Goal: Task Accomplishment & Management: Manage account settings

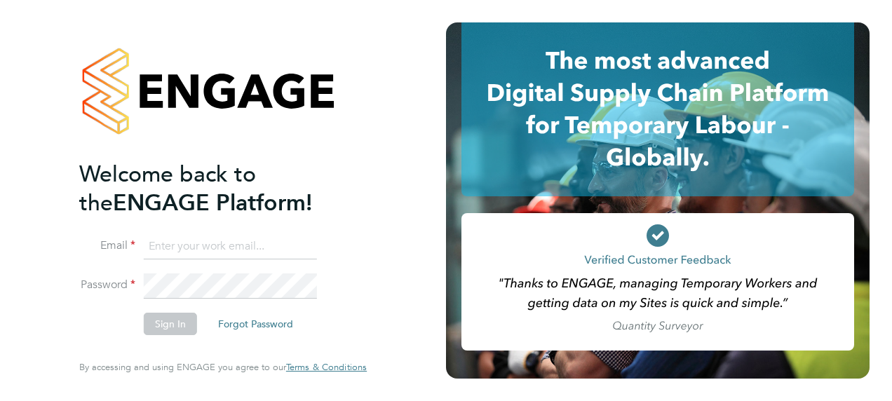
click at [189, 245] on input at bounding box center [230, 246] width 173 height 25
paste input "payroll.downloadqueries@hays.com"
type input "payroll.downloadqueries@hays.com"
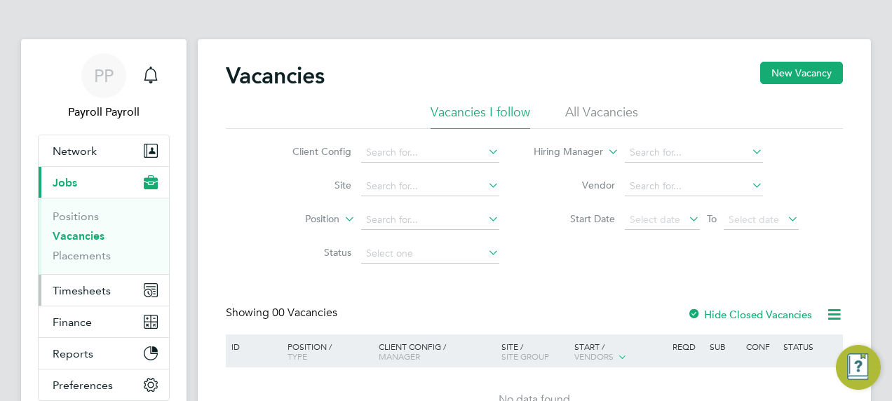
click at [109, 289] on button "Timesheets" at bounding box center [104, 290] width 131 height 31
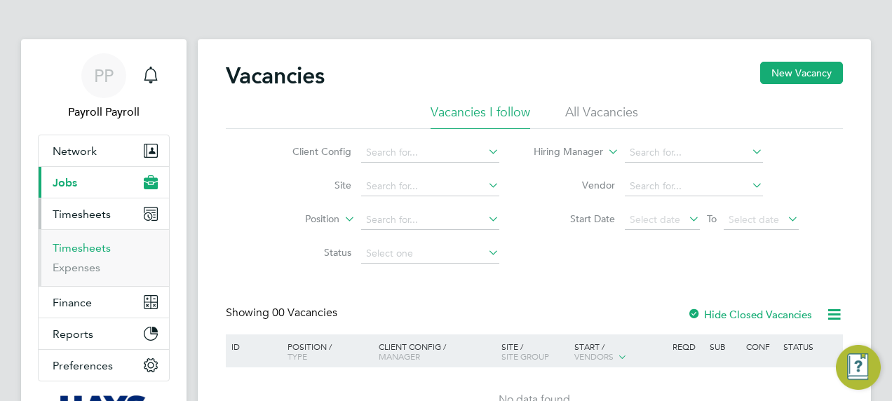
click at [91, 250] on link "Timesheets" at bounding box center [82, 247] width 58 height 13
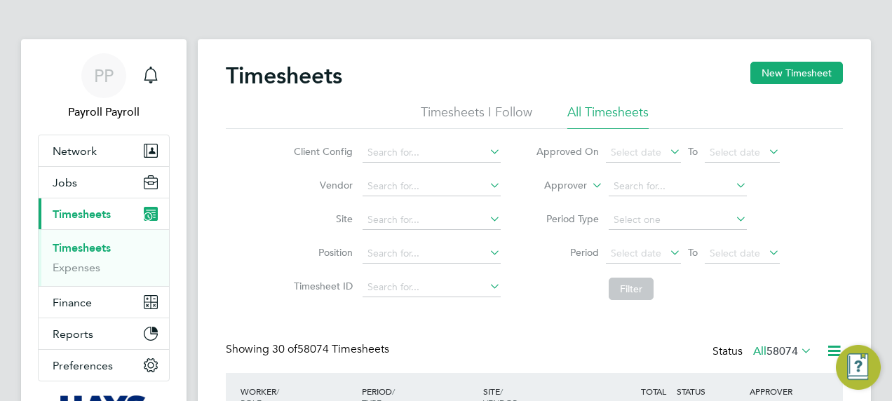
click at [563, 195] on li "Approver" at bounding box center [657, 187] width 279 height 34
click at [573, 188] on label "Approver" at bounding box center [555, 186] width 63 height 14
click at [549, 208] on li "Worker" at bounding box center [552, 202] width 69 height 18
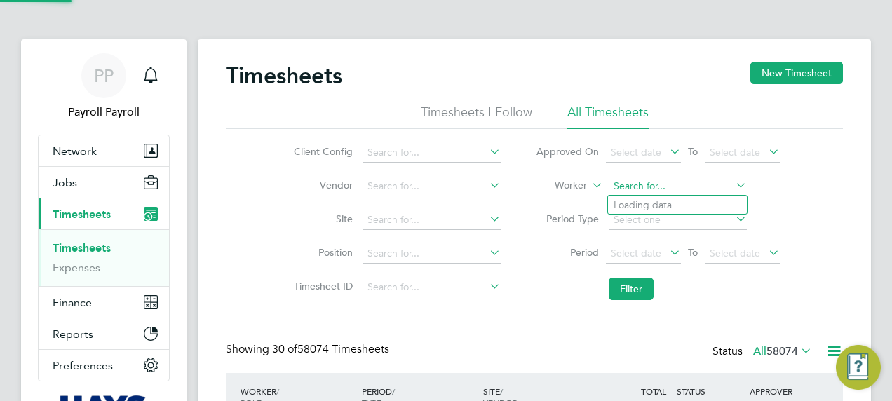
click at [628, 192] on input at bounding box center [678, 187] width 138 height 20
paste input "[PERSON_NAME]"
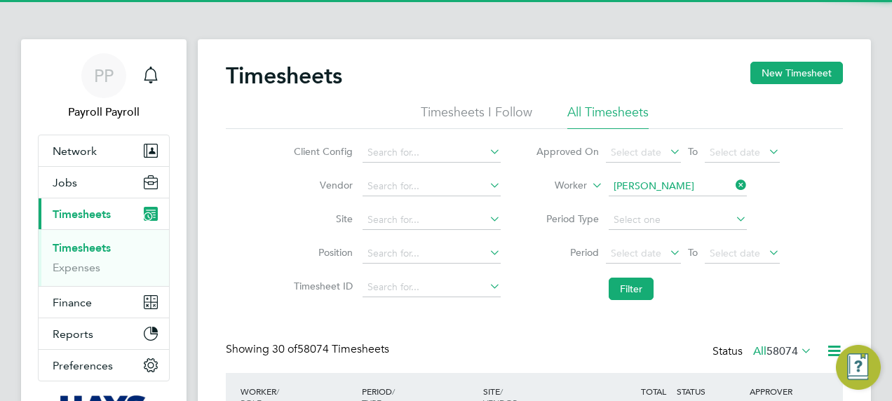
click at [648, 205] on b "[PERSON_NAME]" at bounding box center [654, 205] width 81 height 12
type input "[PERSON_NAME]"
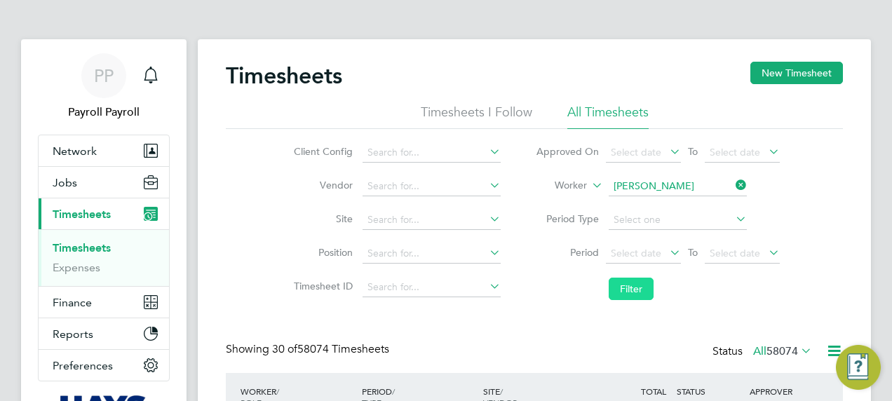
click at [625, 281] on button "Filter" at bounding box center [631, 289] width 45 height 22
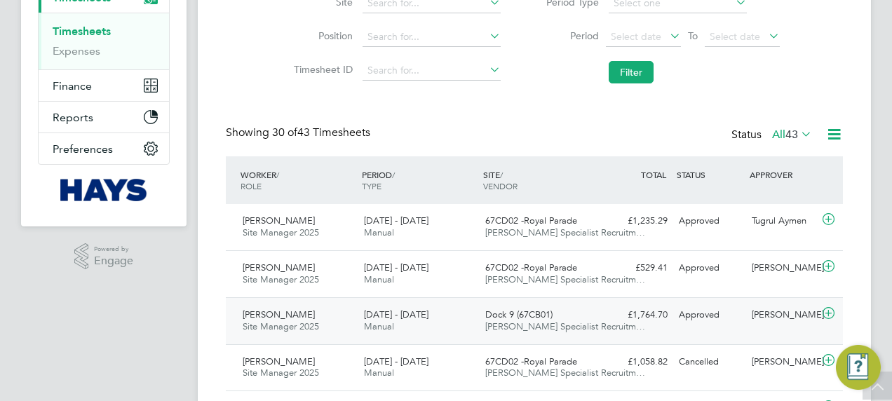
click at [436, 309] on div "[DATE] - [DATE] Manual" at bounding box center [419, 321] width 121 height 35
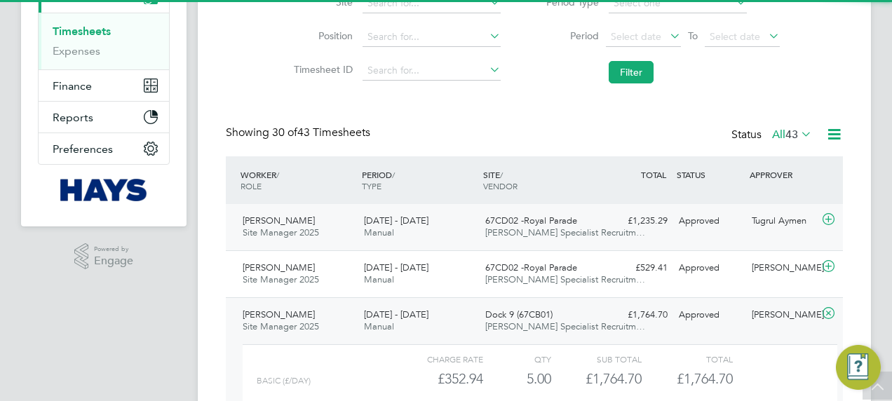
click at [515, 208] on div "[PERSON_NAME] Site Manager 2025 [DATE] - [DATE] [DATE] - [DATE] Manual 67CD02 -…" at bounding box center [534, 227] width 617 height 46
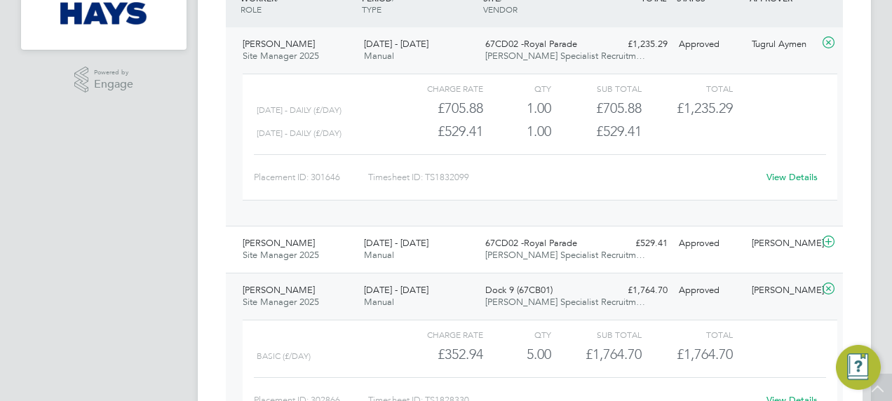
scroll to position [13, 0]
